Goal: Navigation & Orientation: Find specific page/section

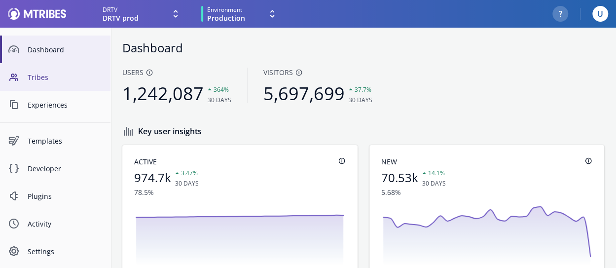
click at [58, 82] on link "Tribes" at bounding box center [55, 77] width 110 height 28
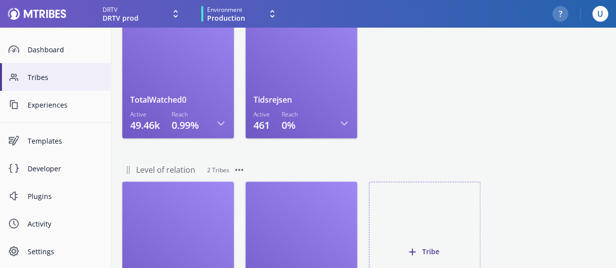
scroll to position [545, 0]
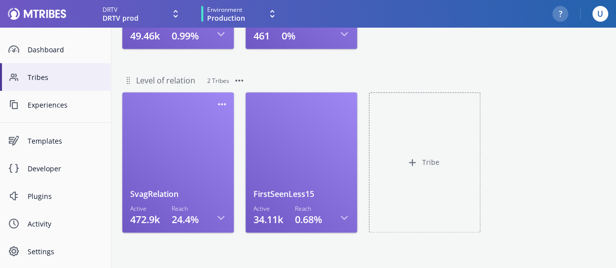
click at [194, 149] on div at bounding box center [178, 144] width 96 height 88
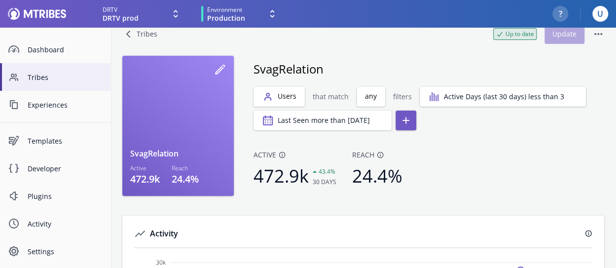
scroll to position [27, 0]
